Goal: Information Seeking & Learning: Learn about a topic

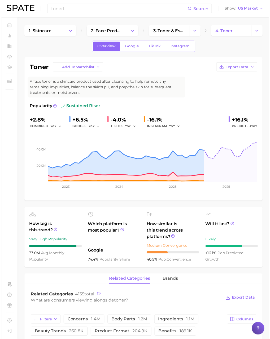
scroll to position [2, 0]
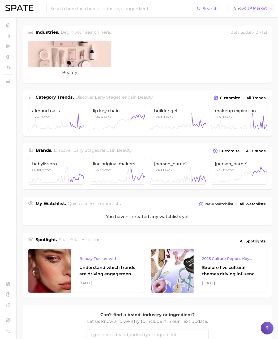
click at [258, 10] on span "JP Market" at bounding box center [257, 8] width 19 height 3
click at [256, 15] on span "[GEOGRAPHIC_DATA]" at bounding box center [256, 17] width 41 height 5
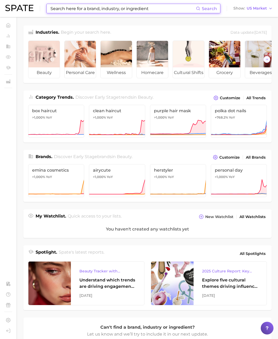
drag, startPoint x: 186, startPoint y: 10, endPoint x: 182, endPoint y: 12, distance: 5.0
click at [186, 10] on input at bounding box center [123, 8] width 146 height 9
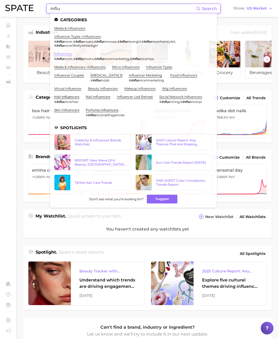
type input "influ"
click at [65, 53] on link "influencers" at bounding box center [63, 54] width 18 height 4
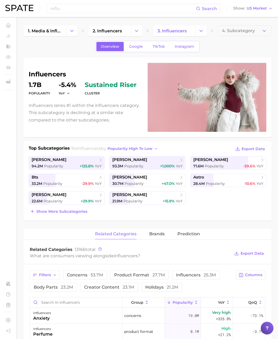
click at [55, 73] on h1 "influencers" at bounding box center [85, 74] width 113 height 6
copy h1 "influencers"
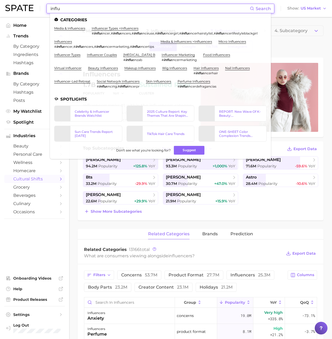
click at [78, 10] on input "influ" at bounding box center [150, 8] width 200 height 9
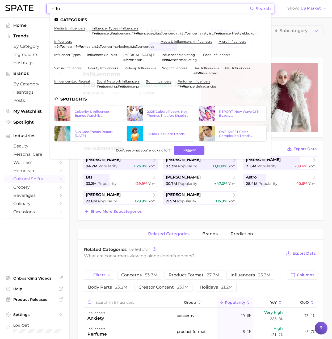
drag, startPoint x: 81, startPoint y: 8, endPoint x: 13, endPoint y: 5, distance: 68.1
click at [13, 5] on div "influ Search Categories media & influencers influencer types > influencers # in…" at bounding box center [165, 8] width 321 height 17
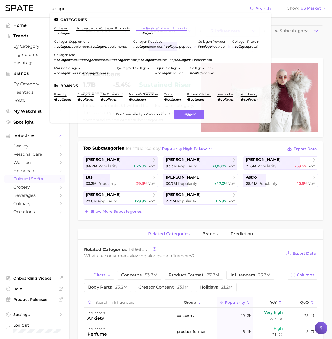
click at [145, 29] on link "ingredients > collagen products" at bounding box center [161, 28] width 51 height 4
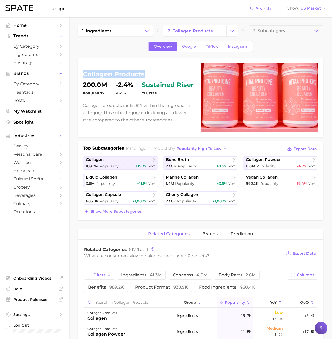
drag, startPoint x: 148, startPoint y: 74, endPoint x: 83, endPoint y: 73, distance: 65.6
click at [83, 73] on div "collagen products Popularity 200.0m YoY -2.4% cluster sustained riser Collagen …" at bounding box center [201, 98] width 246 height 80
copy h1 "collagen products"
click at [77, 6] on input "collagen" at bounding box center [150, 8] width 200 height 9
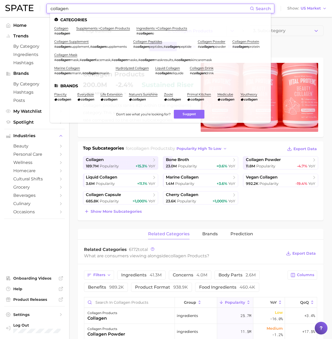
click at [26, 4] on div "collagen Search Categories collagen # collagen supplements > collagen products …" at bounding box center [165, 8] width 321 height 17
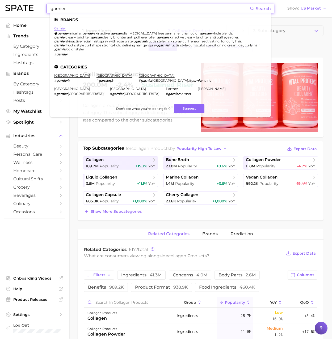
type input "garnier"
click at [63, 28] on link "garnier" at bounding box center [60, 28] width 12 height 4
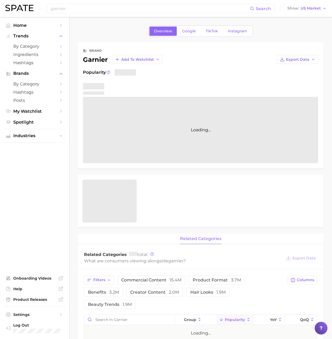
click at [95, 60] on div "garnier Add to Watchlist" at bounding box center [123, 59] width 80 height 9
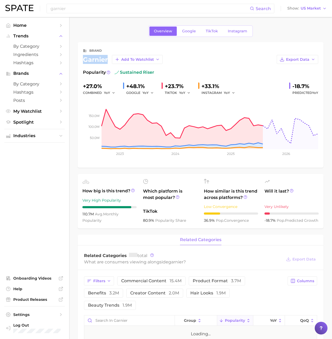
copy div "garnier"
click at [207, 32] on span "TikTok" at bounding box center [212, 31] width 12 height 5
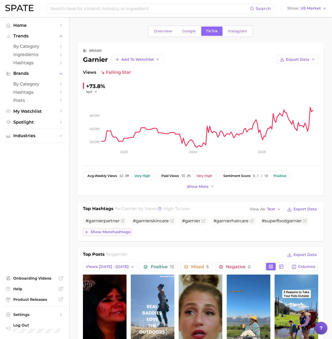
click at [119, 234] on span "Show more hashtags" at bounding box center [111, 232] width 40 height 5
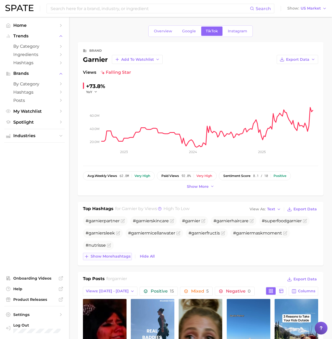
click at [122, 258] on span "Show more hashtags" at bounding box center [111, 256] width 40 height 5
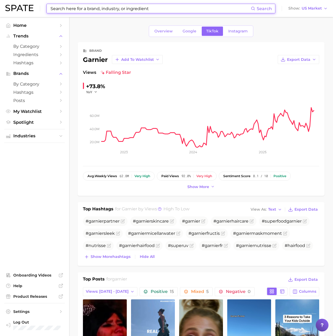
drag, startPoint x: 109, startPoint y: 9, endPoint x: 96, endPoint y: 10, distance: 13.1
click at [108, 10] on input at bounding box center [150, 8] width 201 height 9
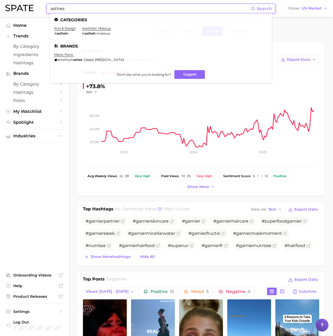
drag, startPoint x: 71, startPoint y: 9, endPoint x: 31, endPoint y: 7, distance: 39.4
click at [31, 7] on div "asthes Search Categories arts & design # asthet ic aesthetic makeup # asthet ic…" at bounding box center [166, 8] width 322 height 17
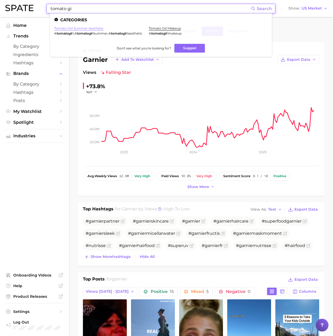
type input "tomato gi"
click at [65, 27] on link "tomato girl summer aesthetic" at bounding box center [78, 28] width 49 height 4
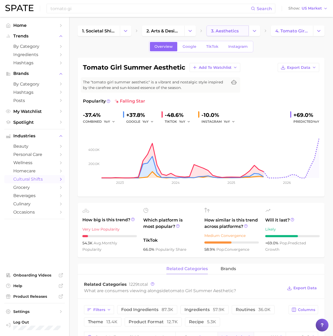
click at [235, 30] on span "3. aesthetics" at bounding box center [225, 30] width 28 height 5
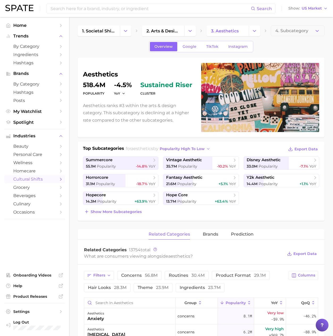
click at [97, 77] on h1 "aesthetics" at bounding box center [139, 74] width 112 height 6
copy h1 "aesthetics"
click at [87, 7] on input at bounding box center [150, 8] width 201 height 9
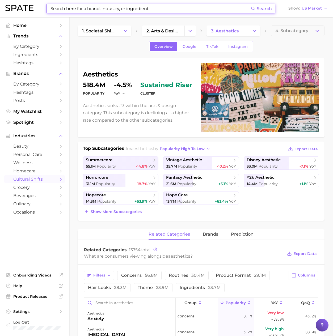
paste input "Sterling"
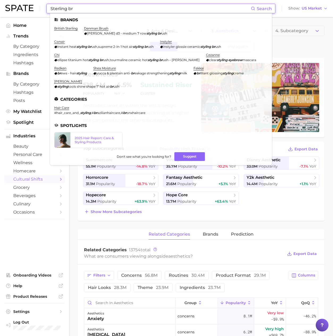
paste input "Broadband Light"
drag, startPoint x: 75, startPoint y: 9, endPoint x: 37, endPoint y: 2, distance: 39.2
click at [28, 2] on div "Sterling br Search Brands british [PERSON_NAME] brush [PERSON_NAME] d3 - medium…" at bounding box center [166, 8] width 322 height 17
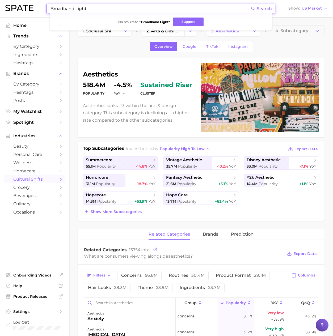
drag, startPoint x: 92, startPoint y: 8, endPoint x: 36, endPoint y: 7, distance: 56.3
click at [36, 7] on div "Broadband Light Search No results for " Broadband Light " Suggest Show US Market" at bounding box center [166, 8] width 322 height 17
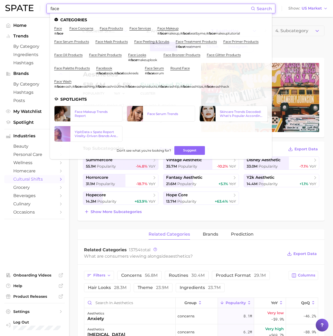
drag, startPoint x: 87, startPoint y: 8, endPoint x: 45, endPoint y: 7, distance: 41.7
click at [45, 7] on div "face Search Categories face # face face concerns face products face services fa…" at bounding box center [166, 8] width 322 height 17
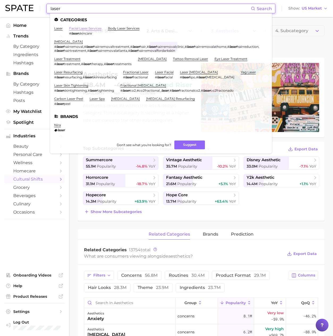
scroll to position [0, 0]
click at [80, 30] on link "facial laser services" at bounding box center [85, 28] width 32 height 4
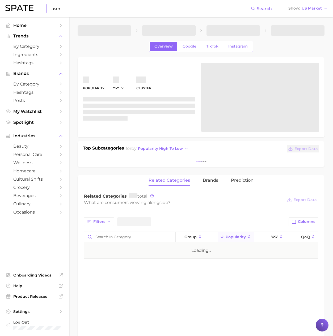
scroll to position [2, 0]
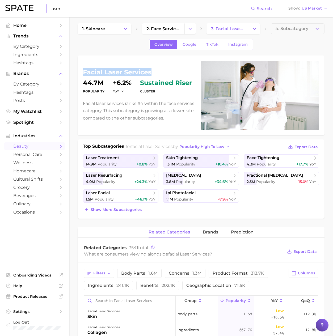
drag, startPoint x: 145, startPoint y: 72, endPoint x: 80, endPoint y: 69, distance: 64.9
click at [81, 69] on div "facial laser services Popularity 44.7m YoY +6.2% cluster sustained riser Facial…" at bounding box center [201, 96] width 247 height 80
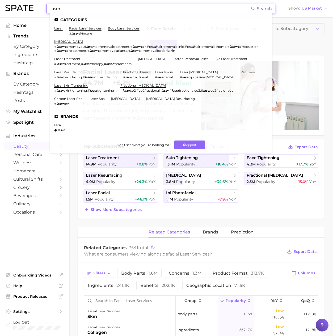
click at [97, 10] on input "laser" at bounding box center [150, 8] width 201 height 9
drag, startPoint x: 89, startPoint y: 10, endPoint x: 35, endPoint y: 9, distance: 54.2
click at [35, 9] on div "laser Search Categories laser facial laser services # laser skincare body laser…" at bounding box center [166, 8] width 322 height 17
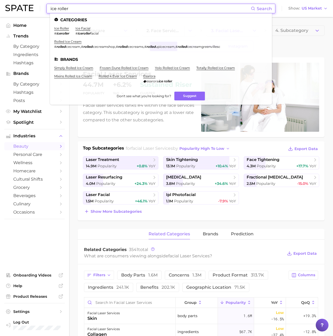
scroll to position [0, 0]
type input "ice roller"
click at [62, 28] on link "ice roller" at bounding box center [61, 28] width 15 height 4
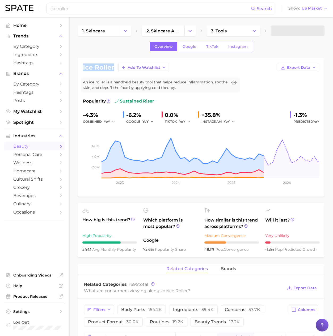
drag, startPoint x: 114, startPoint y: 68, endPoint x: 71, endPoint y: 66, distance: 42.6
copy h1 "ice roller"
click at [78, 12] on input "ice roller" at bounding box center [150, 8] width 201 height 9
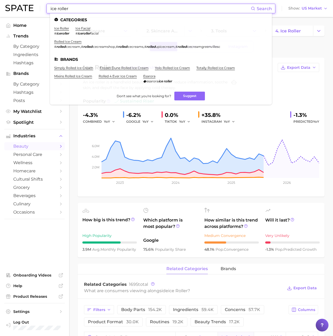
drag, startPoint x: 78, startPoint y: 9, endPoint x: 21, endPoint y: 6, distance: 56.9
click at [21, 6] on div "ice roller Search Categories ice roller # iceroller ice facial # iceroller faci…" at bounding box center [166, 8] width 322 height 17
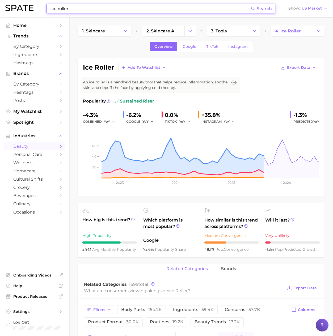
paste input "tomato seed oil"
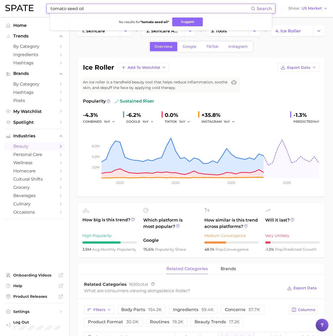
drag, startPoint x: 66, startPoint y: 10, endPoint x: 14, endPoint y: 9, distance: 52.6
click at [14, 9] on div "tomato seed oil Search No results for " tomato seed oil " Suggest Show US Market" at bounding box center [166, 8] width 322 height 17
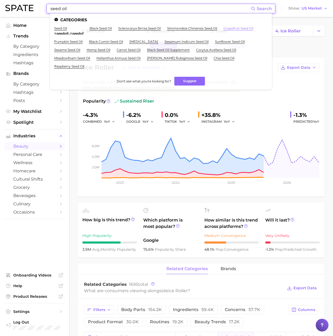
type input "seed oil"
click at [232, 27] on link "grapefruit seed oil" at bounding box center [238, 28] width 30 height 4
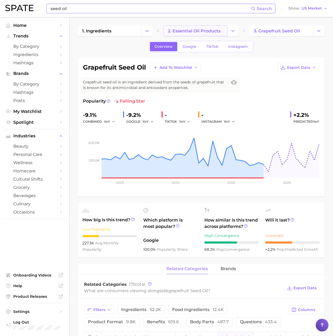
click at [201, 31] on span "2. essential oil products" at bounding box center [194, 30] width 53 height 5
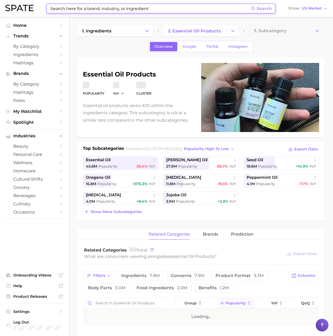
click at [147, 9] on input at bounding box center [150, 8] width 201 height 9
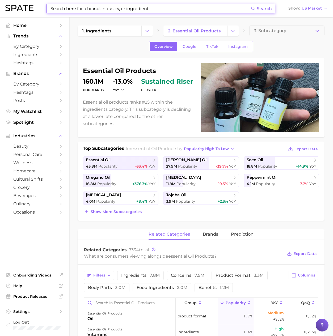
paste input "tomato seed oil"
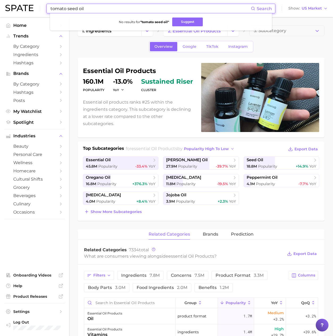
drag, startPoint x: 67, startPoint y: 9, endPoint x: 36, endPoint y: 7, distance: 31.2
click at [36, 7] on div "tomato seed oil Search No results for " tomato seed oil " Suggest Show US Market" at bounding box center [166, 8] width 322 height 17
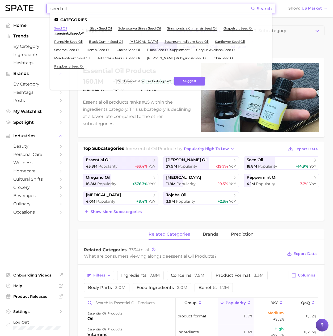
type input "seed oil"
click at [62, 28] on link "seed oil" at bounding box center [60, 28] width 13 height 4
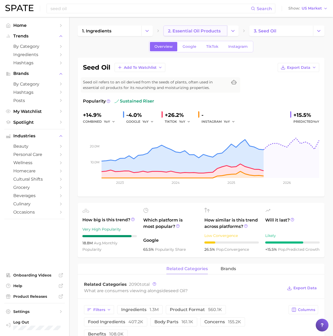
click at [193, 30] on span "2. essential oil products" at bounding box center [194, 30] width 53 height 5
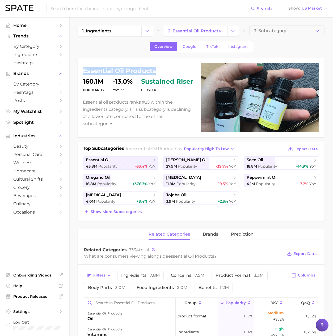
drag, startPoint x: 154, startPoint y: 74, endPoint x: 84, endPoint y: 75, distance: 70.1
click at [84, 74] on h1 "essential oil products" at bounding box center [139, 71] width 112 height 6
drag, startPoint x: 100, startPoint y: 6, endPoint x: 104, endPoint y: 10, distance: 5.5
click at [100, 6] on input at bounding box center [150, 8] width 201 height 9
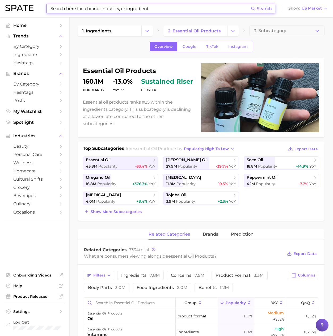
paste input "facial cleanser"
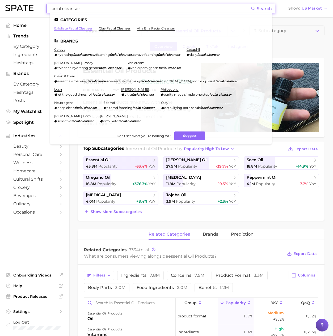
type input "facial cleanser"
click at [90, 27] on link "exfoliate facial cleanser" at bounding box center [73, 28] width 38 height 4
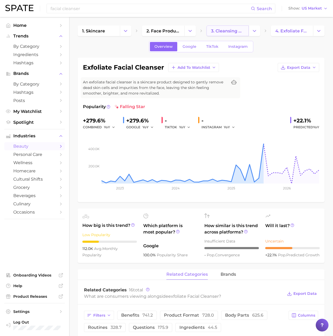
click at [220, 33] on span "3. cleansing products" at bounding box center [227, 30] width 33 height 5
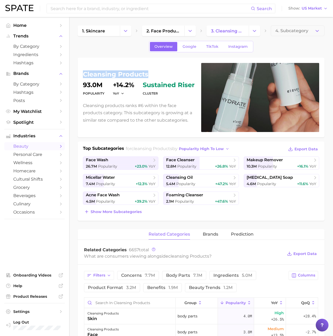
drag, startPoint x: 135, startPoint y: 74, endPoint x: 84, endPoint y: 74, distance: 51.0
click at [84, 74] on h1 "cleansing products" at bounding box center [139, 74] width 112 height 6
drag, startPoint x: 84, startPoint y: 6, endPoint x: 82, endPoint y: 7, distance: 2.7
click at [84, 6] on input at bounding box center [150, 8] width 201 height 9
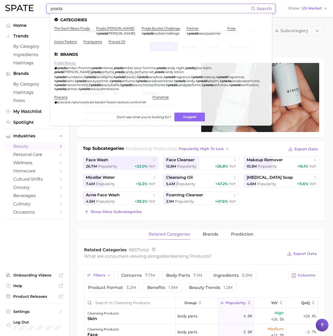
type input "prada"
click at [66, 62] on link "prada beauty" at bounding box center [65, 63] width 22 height 4
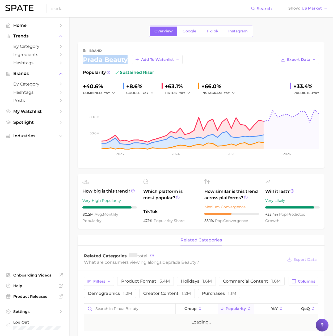
drag, startPoint x: 127, startPoint y: 60, endPoint x: 81, endPoint y: 60, distance: 46.0
click at [81, 60] on div "brand prada beauty Add to Watchlist Export Data Popularity sustained riser +40.…" at bounding box center [201, 105] width 247 height 126
copy div "prada beauty"
click at [204, 31] on link "TikTok" at bounding box center [212, 31] width 21 height 9
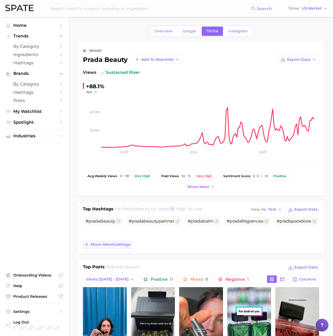
click at [105, 243] on span "Show more hashtags" at bounding box center [111, 244] width 40 height 5
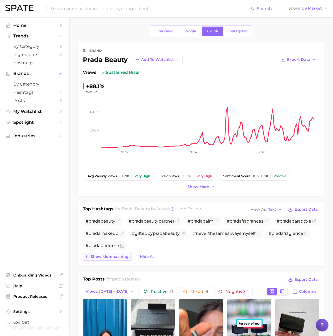
click at [113, 255] on span "Show more hashtags" at bounding box center [111, 256] width 40 height 5
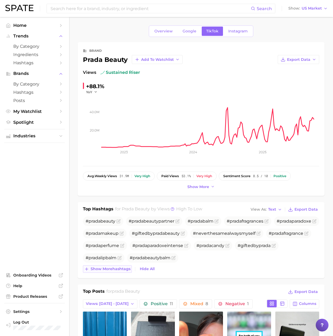
click at [114, 272] on button "Show more hashtags" at bounding box center [107, 268] width 49 height 7
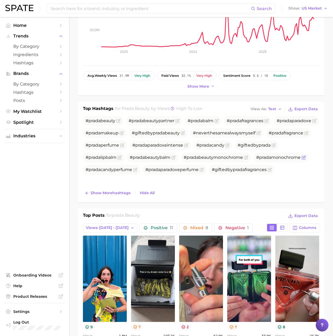
scroll to position [111, 0]
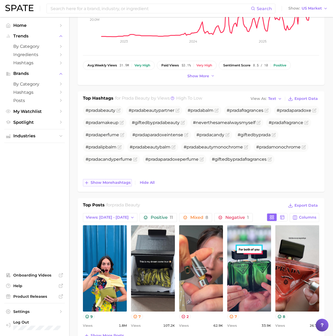
click at [117, 186] on button "Show more hashtags" at bounding box center [107, 182] width 49 height 7
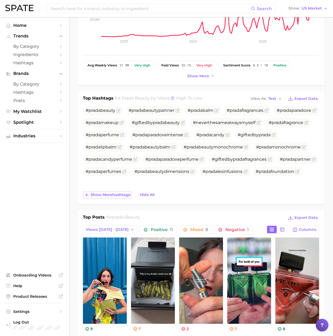
click at [117, 196] on span "Show more hashtags" at bounding box center [111, 195] width 40 height 5
drag, startPoint x: 101, startPoint y: 13, endPoint x: 97, endPoint y: 6, distance: 7.4
click at [100, 12] on div "Search Show US Market" at bounding box center [166, 8] width 322 height 17
click at [97, 6] on input at bounding box center [150, 8] width 201 height 9
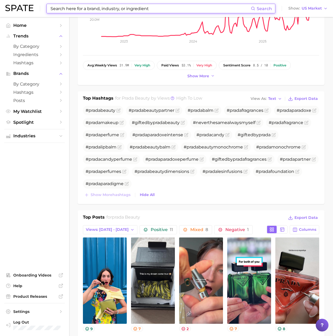
paste input "Fruity Oud"
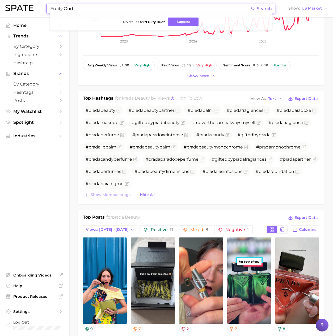
drag, startPoint x: 89, startPoint y: 7, endPoint x: 88, endPoint y: 10, distance: 3.2
click at [89, 8] on input "Fruity Oud" at bounding box center [150, 8] width 201 height 9
drag, startPoint x: 62, startPoint y: 7, endPoint x: 23, endPoint y: 6, distance: 39.6
click at [23, 6] on div "Fruity Oud Search No results for " Fruity Oud " Suggest Show US Market" at bounding box center [166, 8] width 322 height 17
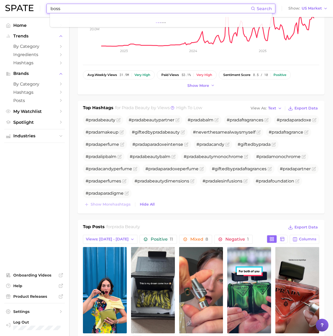
scroll to position [92, 0]
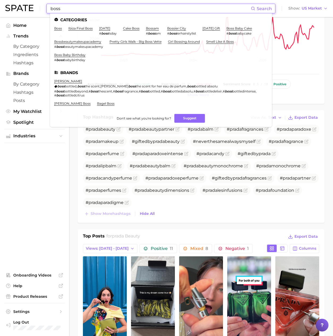
type input "boss"
click at [67, 84] on span "bottled" at bounding box center [71, 86] width 12 height 4
click at [65, 81] on link "[PERSON_NAME]" at bounding box center [68, 81] width 28 height 4
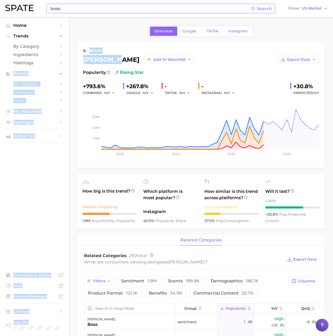
drag, startPoint x: 118, startPoint y: 60, endPoint x: 66, endPoint y: 60, distance: 52.1
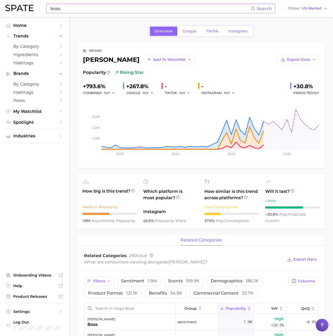
drag, startPoint x: 103, startPoint y: 58, endPoint x: 113, endPoint y: 58, distance: 9.6
click at [103, 58] on div "hugo boss Add to Watchlist" at bounding box center [139, 59] width 112 height 9
click at [115, 58] on div "hugo boss Add to Watchlist" at bounding box center [139, 59] width 112 height 9
drag, startPoint x: 118, startPoint y: 59, endPoint x: 84, endPoint y: 60, distance: 34.3
click at [84, 60] on div "hugo boss Add to Watchlist" at bounding box center [139, 59] width 112 height 9
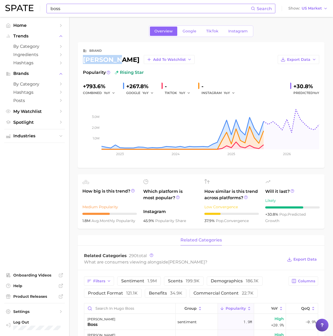
copy div "[PERSON_NAME]"
click at [191, 33] on span "Google" at bounding box center [189, 31] width 14 height 5
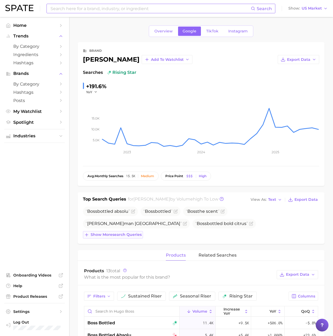
click at [134, 235] on span "Show more search queries" at bounding box center [116, 234] width 51 height 5
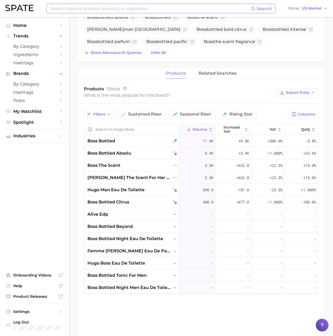
scroll to position [197, 0]
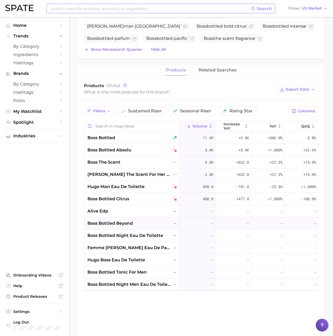
click at [120, 223] on span "boss bottled beyond" at bounding box center [109, 223] width 45 height 6
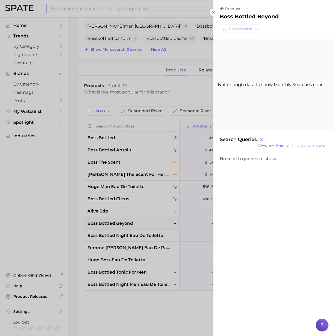
click at [120, 223] on div at bounding box center [166, 168] width 333 height 336
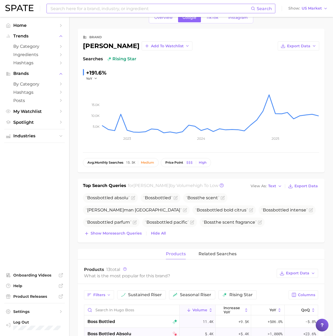
scroll to position [0, 0]
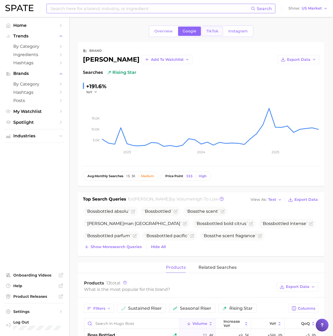
click at [213, 32] on span "TikTok" at bounding box center [212, 31] width 12 height 5
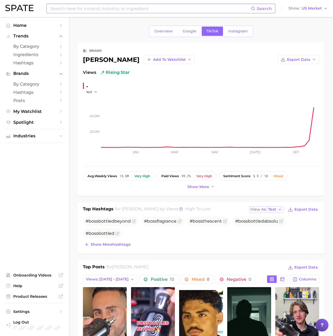
click at [275, 211] on span "Text" at bounding box center [272, 209] width 8 height 3
click at [270, 229] on button "Table" at bounding box center [278, 228] width 58 height 10
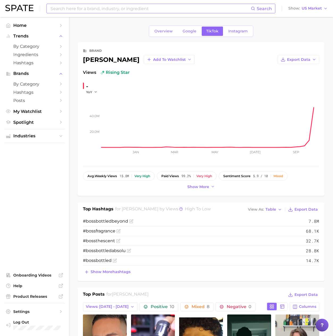
click at [190, 32] on span "Google" at bounding box center [189, 31] width 14 height 5
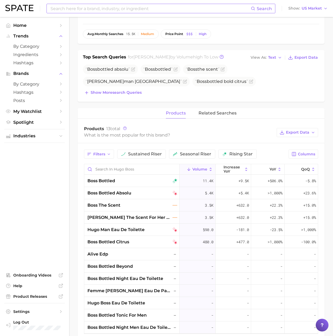
scroll to position [145, 0]
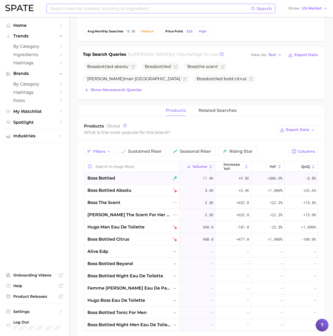
click at [124, 177] on div "boss bottled" at bounding box center [132, 178] width 90 height 6
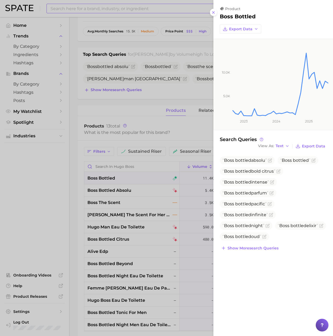
drag, startPoint x: 258, startPoint y: 248, endPoint x: 266, endPoint y: 251, distance: 8.1
click at [258, 248] on span "Show more search queries" at bounding box center [252, 248] width 51 height 5
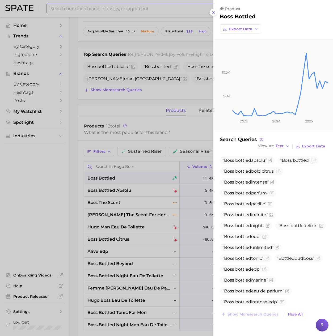
click at [143, 123] on div at bounding box center [166, 168] width 333 height 336
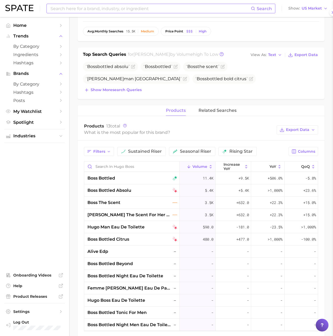
scroll to position [146, 0]
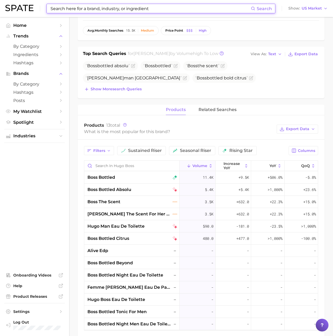
click at [90, 12] on input at bounding box center [150, 8] width 201 height 9
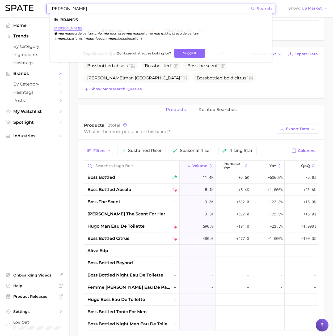
click at [61, 27] on link "[PERSON_NAME]" at bounding box center [68, 28] width 28 height 4
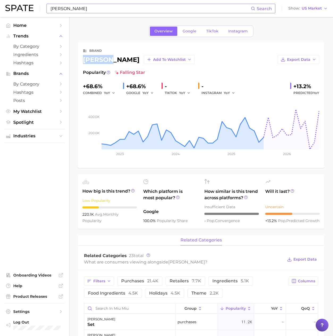
drag, startPoint x: 83, startPoint y: 60, endPoint x: 108, endPoint y: 60, distance: 25.5
click at [108, 60] on div "[PERSON_NAME] Add to Watchlist" at bounding box center [139, 59] width 112 height 9
copy div "[PERSON_NAME]"
click at [67, 12] on input "[PERSON_NAME]" at bounding box center [150, 8] width 201 height 9
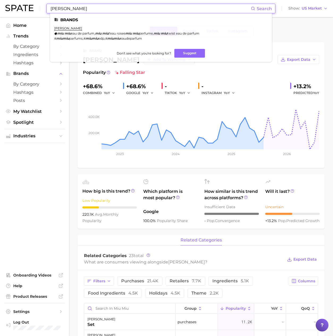
drag, startPoint x: 39, startPoint y: 8, endPoint x: -5, endPoint y: 9, distance: 44.1
click at [0, 9] on html "[PERSON_NAME] Search Brands [PERSON_NAME] [PERSON_NAME] eau de parfum , [PERSON…" at bounding box center [166, 168] width 333 height 336
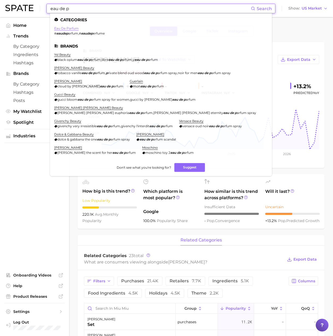
type input "eau de p"
click at [69, 30] on link "eau de parfum" at bounding box center [66, 28] width 24 height 4
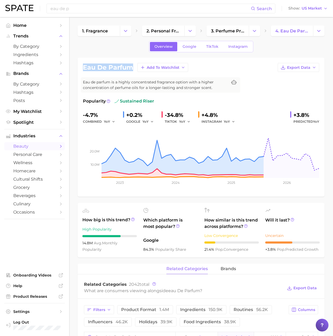
drag, startPoint x: 111, startPoint y: 67, endPoint x: 80, endPoint y: 67, distance: 31.1
click at [80, 67] on div "eau de parfum Add to Watchlist Export Data Eau de parfum is a highly concentrat…" at bounding box center [201, 127] width 247 height 139
copy h1 "eau de parfum"
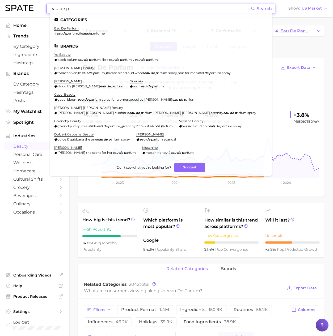
click at [95, 13] on input "eau de p" at bounding box center [150, 8] width 201 height 9
drag, startPoint x: 34, startPoint y: 8, endPoint x: 6, endPoint y: 7, distance: 27.9
click at [6, 7] on div "eau de p Search Categories eau de parfum # eaudep arfum , # eaudep erfume Brand…" at bounding box center [166, 8] width 322 height 17
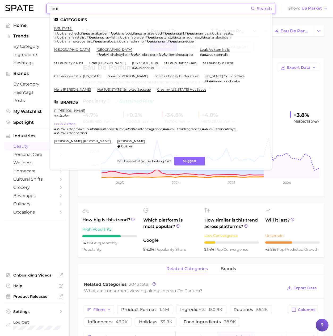
type input "loui"
click at [63, 122] on link "louis vuitton" at bounding box center [64, 124] width 21 height 4
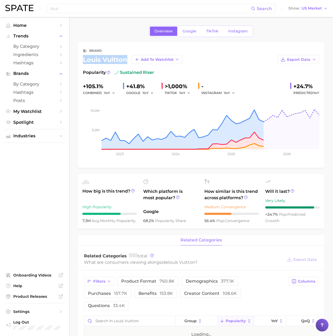
drag, startPoint x: 128, startPoint y: 59, endPoint x: 80, endPoint y: 60, distance: 47.0
click at [81, 59] on div "brand louis vuitton Add to Watchlist Export Data Popularity sustained riser +10…" at bounding box center [201, 105] width 247 height 126
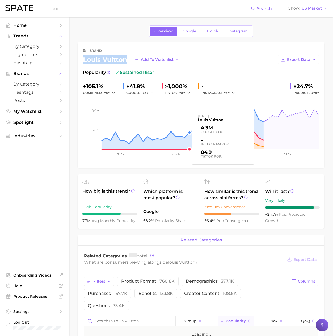
copy div "louis vuitton"
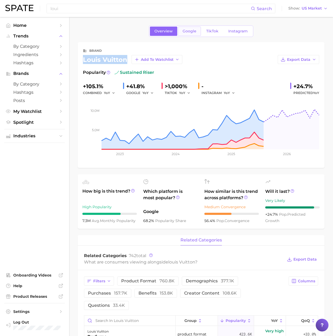
click at [185, 33] on span "Google" at bounding box center [189, 31] width 14 height 5
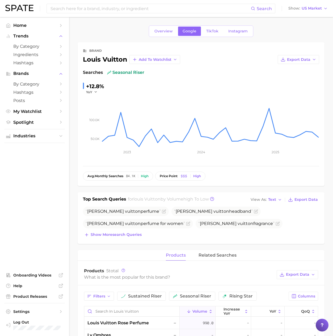
click at [126, 232] on button "Show more search queries" at bounding box center [113, 234] width 60 height 7
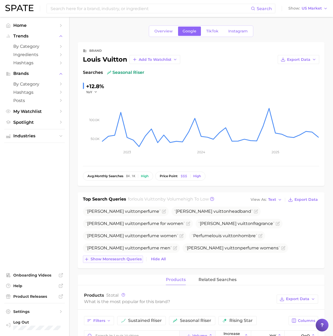
click at [132, 261] on span "Show more search queries" at bounding box center [116, 259] width 51 height 5
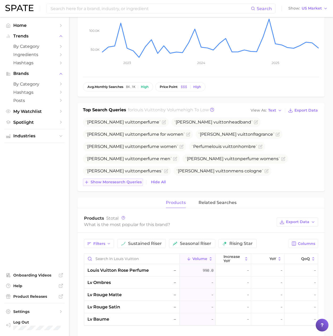
scroll to position [90, 0]
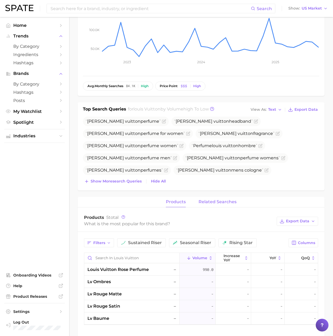
click at [206, 203] on span "related searches" at bounding box center [217, 202] width 38 height 5
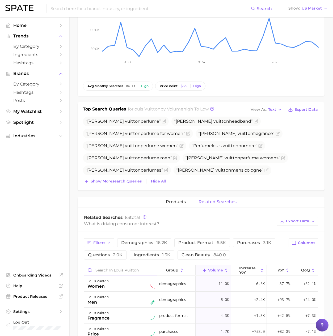
click at [113, 272] on input "Search in louis vuitton" at bounding box center [120, 270] width 73 height 10
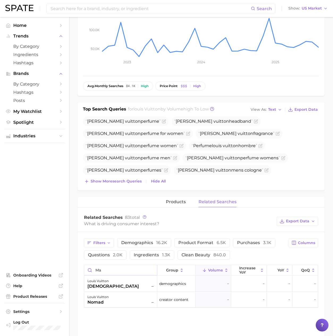
type input "m"
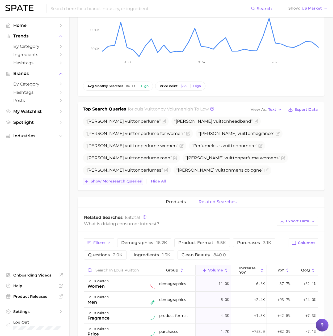
click at [123, 181] on span "Show more search queries" at bounding box center [116, 181] width 51 height 5
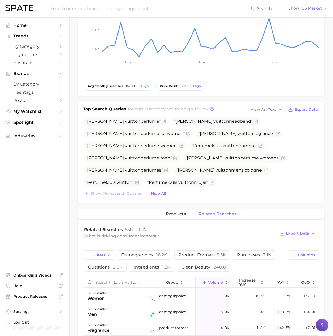
scroll to position [0, 0]
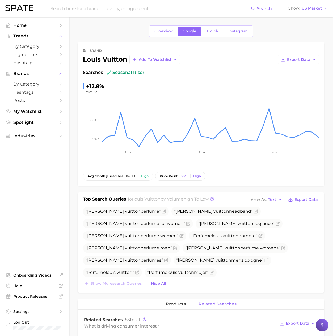
click at [84, 13] on div "Search Show US Market" at bounding box center [166, 8] width 322 height 17
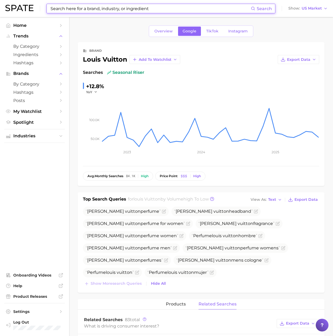
click at [87, 11] on input at bounding box center [150, 8] width 201 height 9
paste input "Dolce&gabbana makeup"
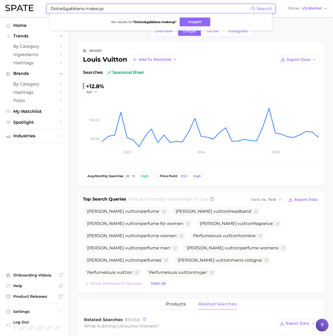
drag, startPoint x: 86, startPoint y: 10, endPoint x: 135, endPoint y: 9, distance: 48.9
click at [135, 9] on input "Dolce&gabbana makeup" at bounding box center [150, 8] width 201 height 9
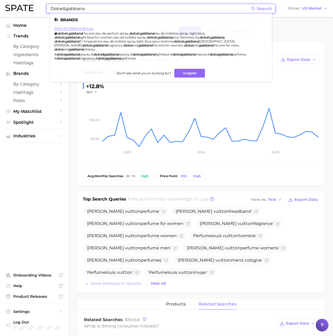
click at [87, 30] on link "dolce & gabbana beauty" at bounding box center [74, 28] width 40 height 4
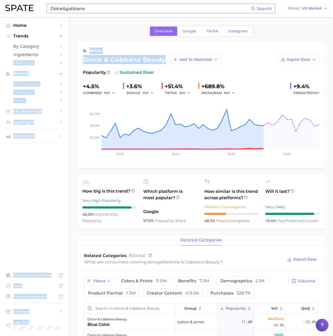
drag, startPoint x: 164, startPoint y: 60, endPoint x: 70, endPoint y: 61, distance: 94.8
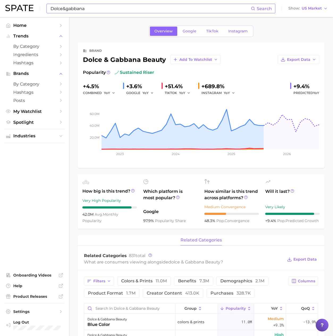
click at [126, 62] on div "dolce & gabbana beauty Add to Watchlist" at bounding box center [152, 59] width 138 height 9
drag, startPoint x: 84, startPoint y: 60, endPoint x: 164, endPoint y: 57, distance: 80.5
click at [164, 57] on div "dolce & gabbana beauty Add to Watchlist" at bounding box center [152, 59] width 138 height 9
click at [88, 13] on input "Dolce&gabbana" at bounding box center [150, 8] width 201 height 9
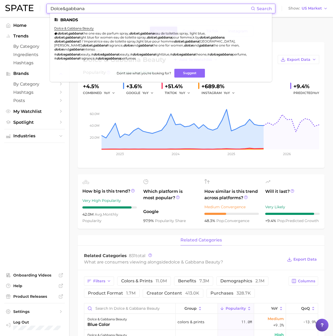
drag, startPoint x: 93, startPoint y: 9, endPoint x: 2, endPoint y: 5, distance: 90.7
click at [3, 5] on header "Dolce&gabbana Search Brands dolce & gabbana beauty dolce & gabbana the one eau …" at bounding box center [166, 8] width 333 height 17
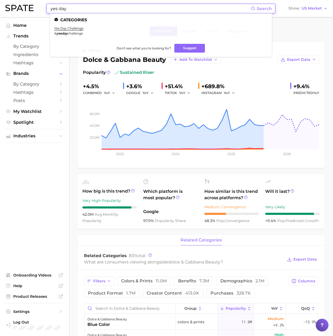
click at [83, 7] on input "yes day" at bounding box center [150, 8] width 201 height 9
paste input "devils wear prada"
drag, startPoint x: 41, startPoint y: 9, endPoint x: 36, endPoint y: 9, distance: 5.3
click at [27, 9] on div "devils wear prada Search Categories yes day challenge # yesday challenge Don't …" at bounding box center [166, 8] width 322 height 17
type input "devils wear prada"
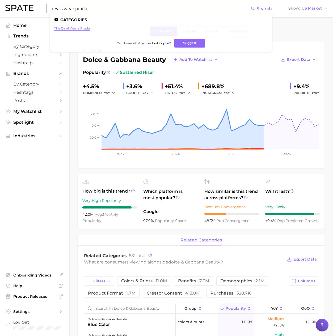
click at [79, 28] on link "the devil wears prada" at bounding box center [72, 28] width 36 height 4
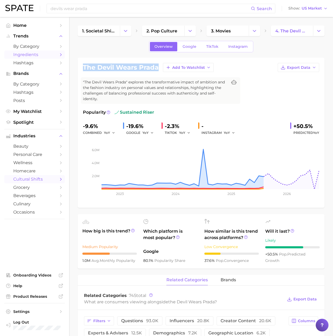
drag, startPoint x: 157, startPoint y: 68, endPoint x: 59, endPoint y: 57, distance: 98.9
click at [81, 66] on div "the devil wears prada Add to Watchlist Export Data "The Devil Wears Prada" expl…" at bounding box center [201, 133] width 247 height 150
click at [98, 7] on input "devils wear prada" at bounding box center [150, 8] width 201 height 9
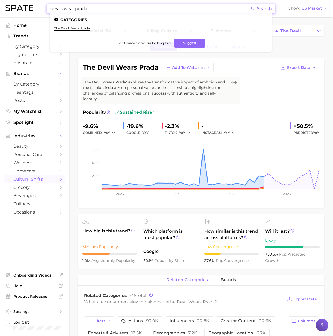
drag, startPoint x: 99, startPoint y: 8, endPoint x: 45, endPoint y: 11, distance: 54.0
click at [45, 11] on div "devils wear prada Search Categories the devil wears prada Don't see what you're…" at bounding box center [166, 8] width 322 height 17
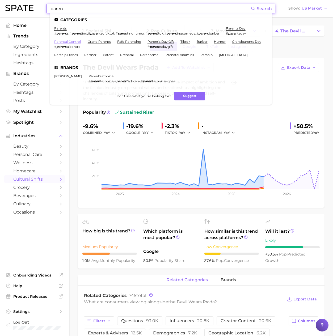
type input "paren"
click at [71, 42] on link "parental control" at bounding box center [67, 42] width 27 height 4
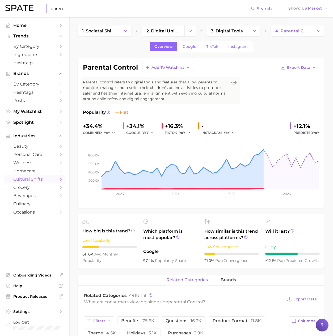
click at [74, 9] on input "paren" at bounding box center [150, 8] width 201 height 9
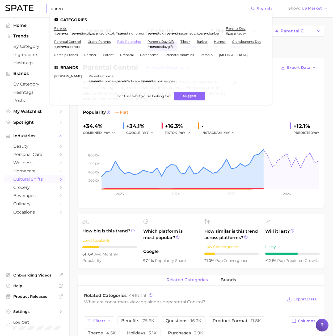
click at [129, 41] on link "fafo parenting" at bounding box center [129, 42] width 24 height 4
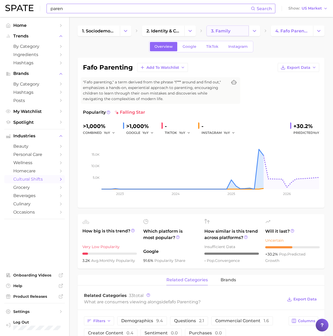
click at [223, 36] on link "3. family" at bounding box center [227, 31] width 42 height 11
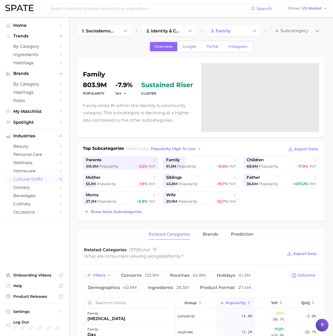
click at [94, 74] on h1 "family" at bounding box center [139, 74] width 112 height 6
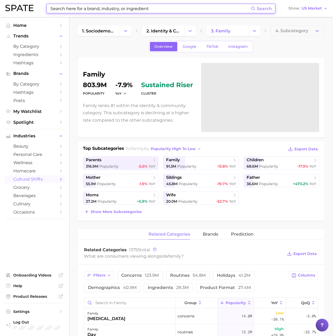
click at [105, 11] on input at bounding box center [150, 8] width 201 height 9
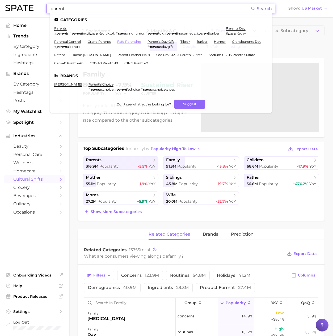
type input "parent"
click at [130, 42] on link "fafo parenting" at bounding box center [129, 42] width 24 height 4
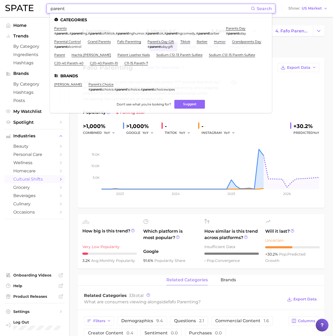
drag, startPoint x: 99, startPoint y: 8, endPoint x: 96, endPoint y: 10, distance: 3.5
click at [99, 8] on input "parent" at bounding box center [150, 8] width 201 height 9
drag, startPoint x: 87, startPoint y: 8, endPoint x: 17, endPoint y: 2, distance: 70.4
click at [17, 2] on div "parent Search Categories parents # parent s , # parent ing , # parent softiktok…" at bounding box center [166, 8] width 322 height 17
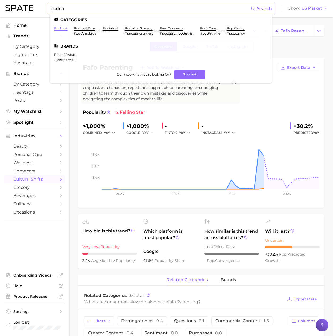
click at [63, 29] on link "podcast" at bounding box center [60, 28] width 13 height 4
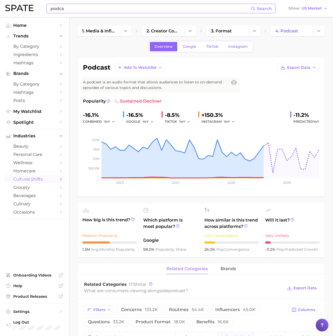
click at [103, 11] on input "podca" at bounding box center [150, 8] width 201 height 9
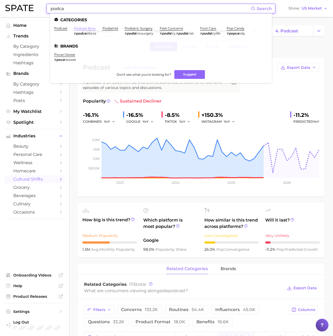
click at [84, 29] on link "podcast bros" at bounding box center [85, 28] width 22 height 4
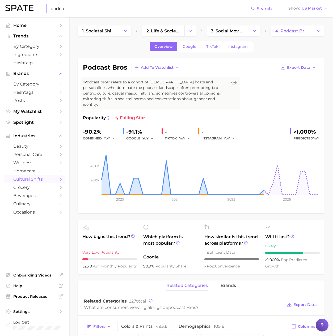
click at [99, 6] on input "podca" at bounding box center [150, 8] width 201 height 9
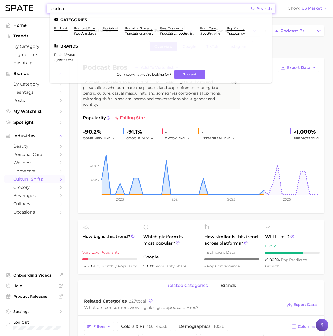
drag, startPoint x: 65, startPoint y: 9, endPoint x: 37, endPoint y: 6, distance: 28.0
click at [37, 6] on div "podca Search Categories podcast podcast bros # podca stbros podiatrist podiatri…" at bounding box center [166, 8] width 322 height 17
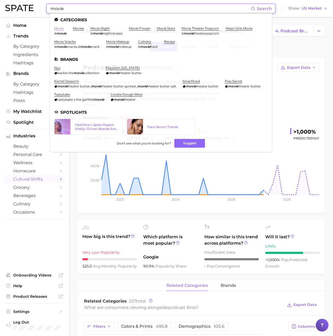
type input "movie"
click at [62, 29] on link "movie" at bounding box center [59, 28] width 10 height 4
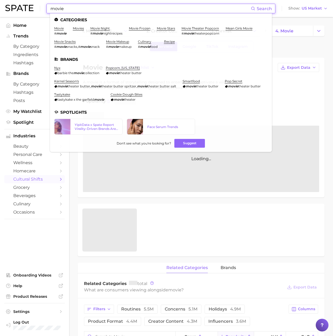
click at [94, 8] on input "movie" at bounding box center [150, 8] width 201 height 9
click at [82, 28] on link "movies" at bounding box center [78, 28] width 11 height 4
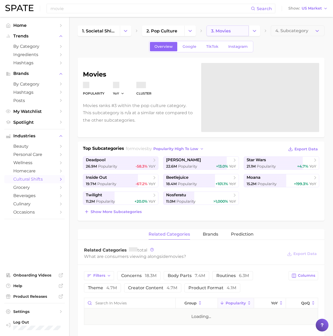
click at [227, 33] on link "3. movies" at bounding box center [227, 31] width 42 height 11
click at [252, 33] on icon "Change Category" at bounding box center [255, 31] width 6 height 6
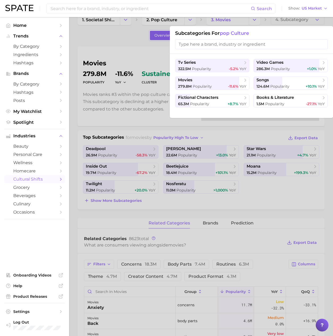
scroll to position [12, 0]
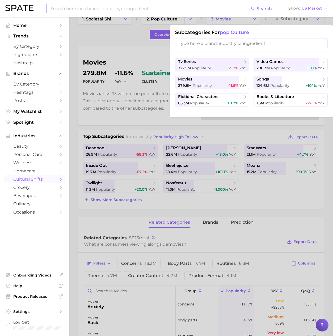
click at [74, 7] on input at bounding box center [150, 8] width 201 height 9
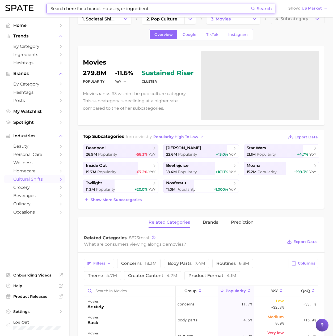
paste input "exosome"
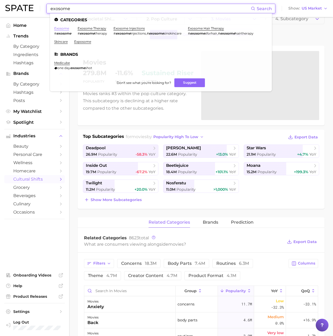
type input "exosome"
click at [64, 29] on link "exosome" at bounding box center [61, 28] width 15 height 4
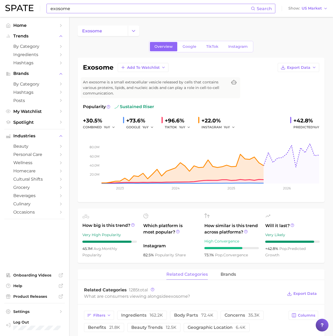
click at [93, 10] on input "exosome" at bounding box center [150, 8] width 201 height 9
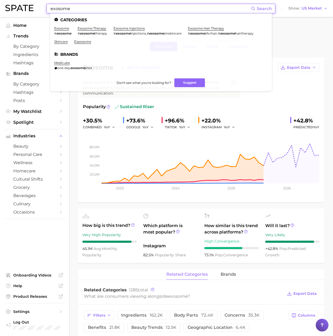
drag, startPoint x: 87, startPoint y: 10, endPoint x: 20, endPoint y: 5, distance: 66.6
click at [20, 5] on div "exosome Search Categories exosome # exosome exosome therapy # exosome therapy e…" at bounding box center [166, 8] width 322 height 17
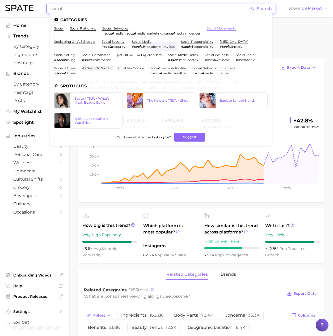
type input "social"
click at [232, 27] on link "social movements" at bounding box center [221, 28] width 29 height 4
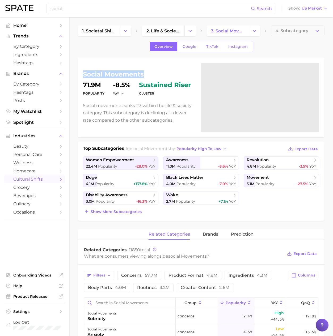
drag, startPoint x: 145, startPoint y: 75, endPoint x: 82, endPoint y: 76, distance: 63.5
click at [82, 76] on div "social movements Popularity 71.9m YoY -8.5% cluster sustained riser Social move…" at bounding box center [201, 98] width 247 height 80
click at [87, 11] on input "social" at bounding box center [150, 8] width 201 height 9
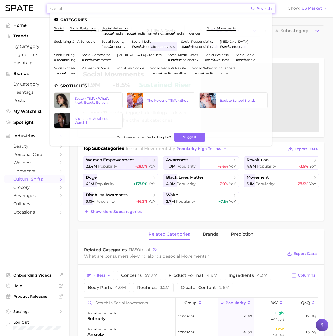
drag, startPoint x: 89, startPoint y: 10, endPoint x: 15, endPoint y: 7, distance: 74.7
click at [15, 7] on div "social Search Categories social social platforms social networks # social media…" at bounding box center [166, 8] width 322 height 17
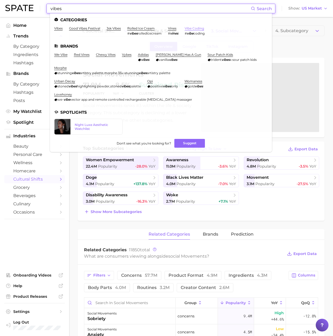
type input "vibes"
click at [192, 29] on link "vibe coding" at bounding box center [194, 28] width 19 height 4
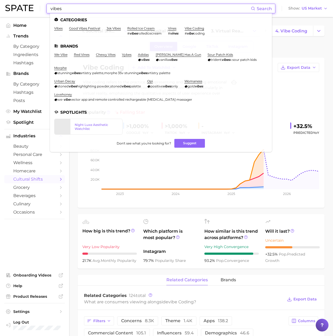
drag, startPoint x: 103, startPoint y: 5, endPoint x: 99, endPoint y: 6, distance: 4.0
click at [100, 6] on input "vibes" at bounding box center [150, 8] width 201 height 9
drag, startPoint x: 26, startPoint y: 6, endPoint x: 16, endPoint y: 6, distance: 10.6
click at [16, 6] on div "vibes Search Categories vibes good vibes festival jsk vibes rolled ice cream # …" at bounding box center [166, 8] width 322 height 17
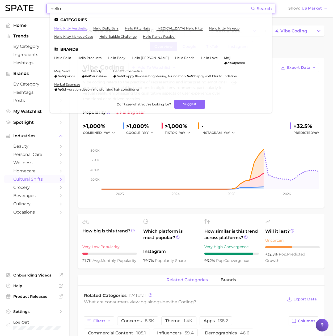
type input "hello"
click at [73, 28] on link "hello kitty aesthetic" at bounding box center [70, 28] width 33 height 4
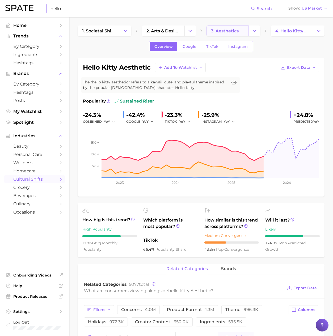
click at [230, 35] on link "3. aesthetics" at bounding box center [227, 31] width 42 height 11
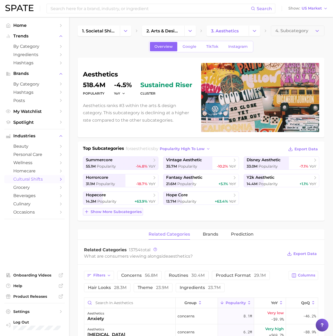
click at [131, 213] on span "Show more subcategories" at bounding box center [116, 212] width 51 height 5
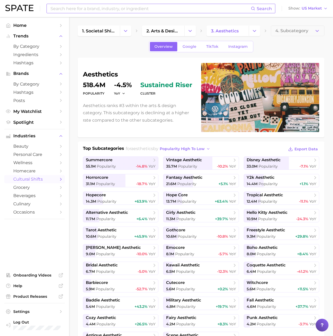
click at [92, 13] on div "Search" at bounding box center [160, 9] width 229 height 10
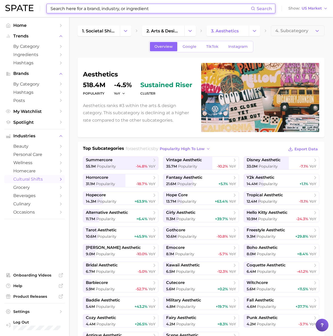
click at [91, 9] on input at bounding box center [150, 8] width 201 height 9
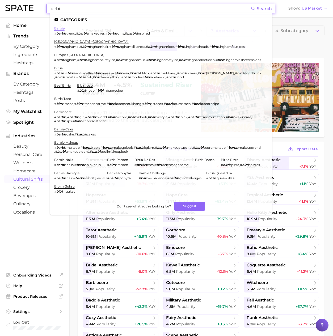
type input "birbi"
click at [57, 28] on link "barbie" at bounding box center [59, 28] width 10 height 4
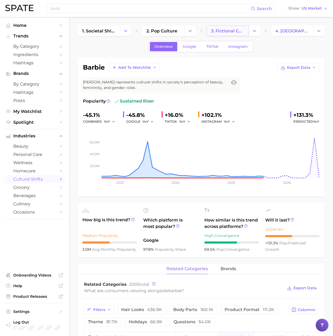
click at [222, 34] on link "3. fictional characters" at bounding box center [227, 31] width 42 height 11
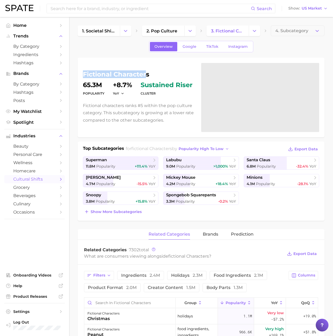
drag, startPoint x: 138, startPoint y: 74, endPoint x: 71, endPoint y: 73, distance: 66.7
click at [72, 72] on main "1. societal shifts & culture 2. pop culture 3. fictional characters 4. Subcateg…" at bounding box center [201, 342] width 264 height 650
click at [143, 75] on h1 "fictional characters" at bounding box center [139, 74] width 112 height 6
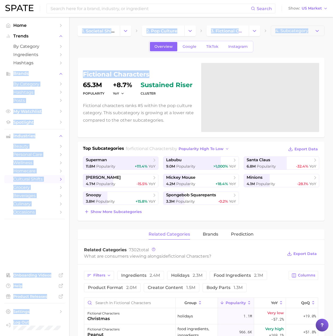
drag, startPoint x: 146, startPoint y: 75, endPoint x: 52, endPoint y: 70, distance: 93.9
click at [52, 70] on div "Search Show US Market Home Trends by Category Ingredients Hashtags Brands by Ca…" at bounding box center [166, 342] width 333 height 650
click at [101, 74] on h1 "fictional characters" at bounding box center [139, 74] width 112 height 6
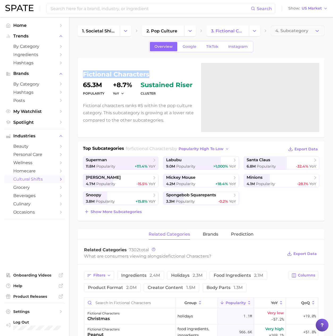
drag, startPoint x: 84, startPoint y: 74, endPoint x: 150, endPoint y: 77, distance: 65.7
click at [150, 77] on h1 "fictional characters" at bounding box center [139, 74] width 112 height 6
click at [78, 6] on input at bounding box center [150, 8] width 201 height 9
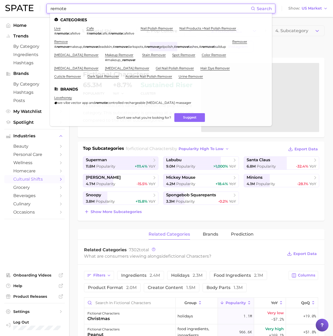
scroll to position [2, 0]
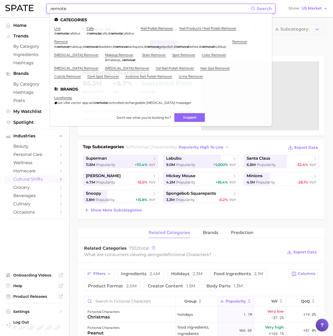
click at [73, 11] on input "remote" at bounding box center [150, 8] width 201 height 9
drag, startPoint x: 74, startPoint y: 9, endPoint x: 26, endPoint y: 8, distance: 47.6
click at [26, 8] on div "remote Search Categories live # remote cafelive cafe # remote cafe , # remote c…" at bounding box center [166, 8] width 322 height 17
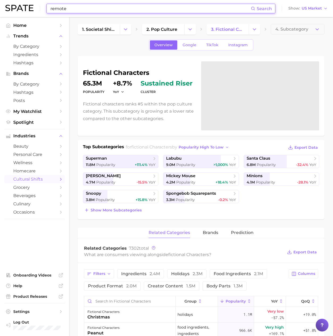
type input "remote"
